Goal: Task Accomplishment & Management: Manage account settings

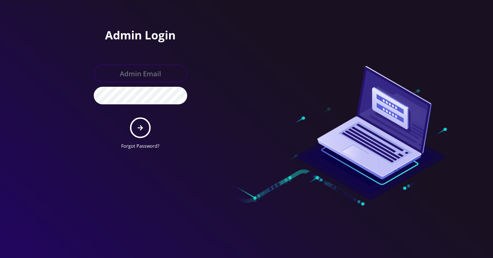
type input "[EMAIL_ADDRESS][DOMAIN_NAME]"
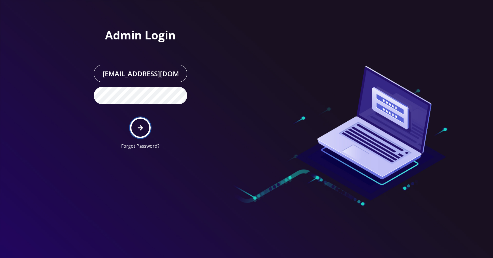
click at [140, 128] on icon "submit" at bounding box center [140, 127] width 5 height 5
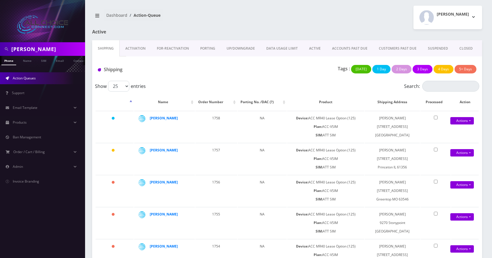
click at [13, 44] on input "[PERSON_NAME]" at bounding box center [47, 49] width 72 height 11
type input "[PERSON_NAME]"
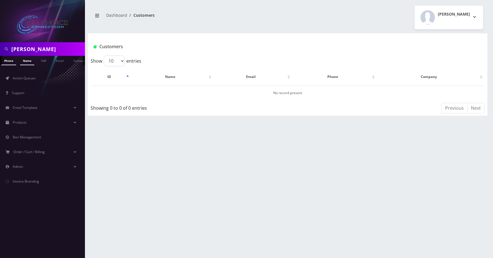
click at [27, 60] on link "Name" at bounding box center [27, 60] width 14 height 9
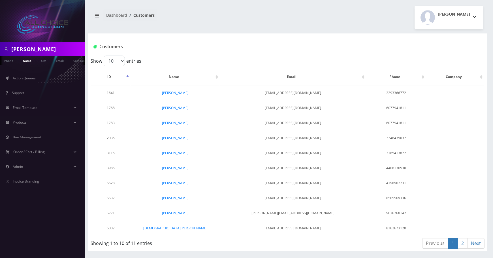
click at [465, 242] on link "2" at bounding box center [463, 243] width 10 height 10
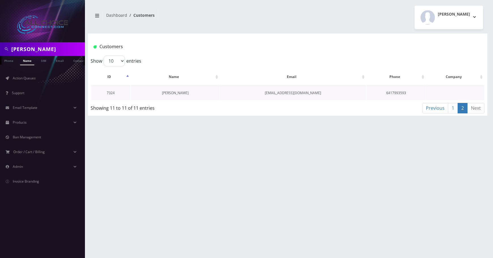
click at [175, 94] on link "Nathaniel Harris" at bounding box center [175, 92] width 27 height 5
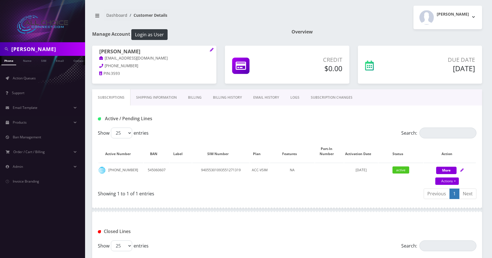
click at [195, 96] on link "Billing" at bounding box center [194, 97] width 25 height 16
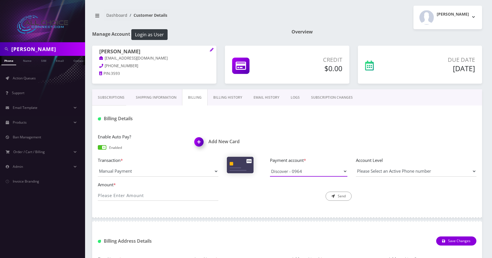
click at [311, 173] on select "Discover - 0964" at bounding box center [308, 171] width 77 height 11
click at [296, 208] on div "Enable Auto Pay? Enabled Add New Card Transaction * Manual Payment Custom Charg…" at bounding box center [287, 169] width 390 height 83
click at [200, 141] on img at bounding box center [200, 143] width 17 height 17
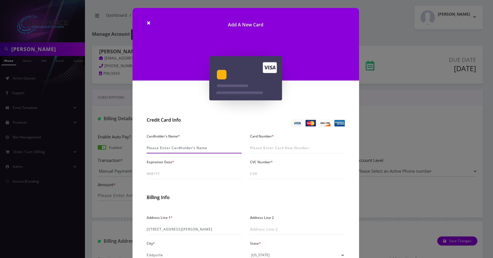
click at [195, 147] on input "Cardholder's Name *" at bounding box center [194, 148] width 95 height 11
type input "Nathanel Harris"
click at [255, 149] on input "Card Number *" at bounding box center [297, 148] width 95 height 11
type input "3780 0477 2551 004"
click at [164, 173] on input "Expiration Date *" at bounding box center [194, 173] width 95 height 11
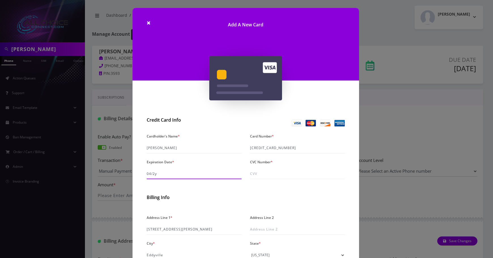
type input "04/28"
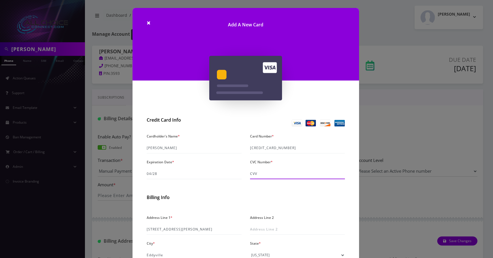
click at [258, 172] on input "CVC Number *" at bounding box center [297, 173] width 95 height 11
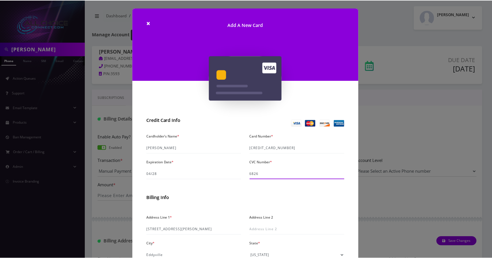
scroll to position [80, 0]
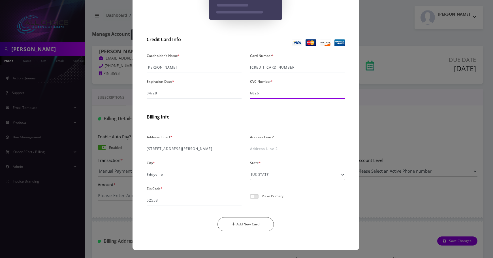
type input "6826"
click at [251, 197] on span at bounding box center [254, 196] width 9 height 5
click at [250, 199] on input "checkbox" at bounding box center [250, 199] width 0 height 0
click at [254, 228] on button "Add New Card" at bounding box center [246, 224] width 56 height 14
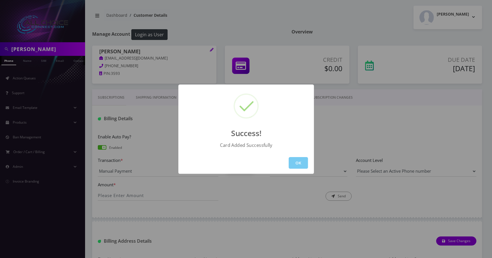
click at [298, 162] on button "OK" at bounding box center [297, 163] width 19 height 12
